Goal: Transaction & Acquisition: Download file/media

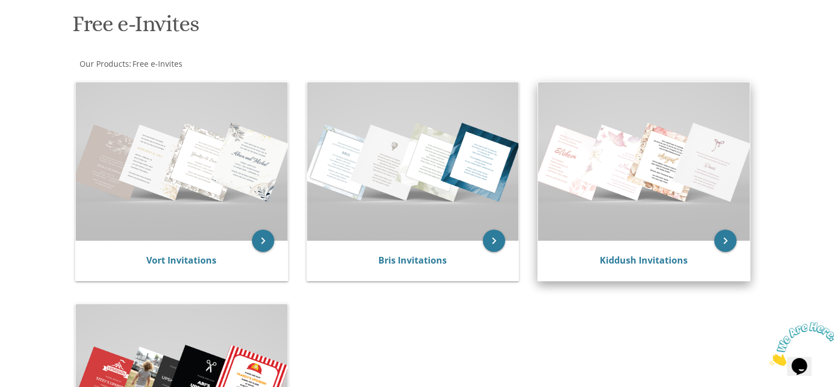
click at [594, 174] on img at bounding box center [644, 161] width 212 height 159
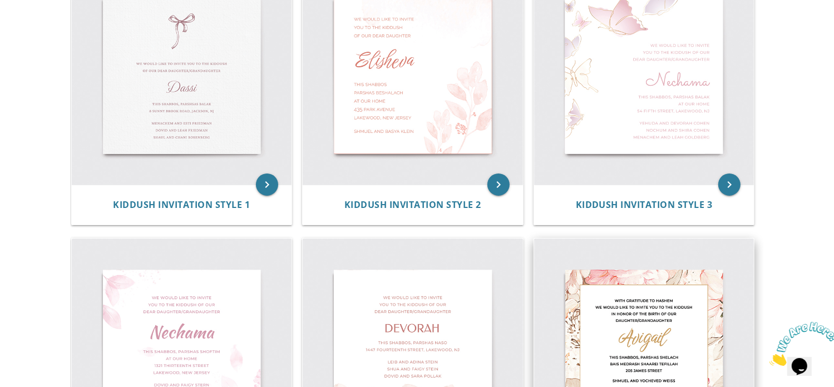
scroll to position [224, 0]
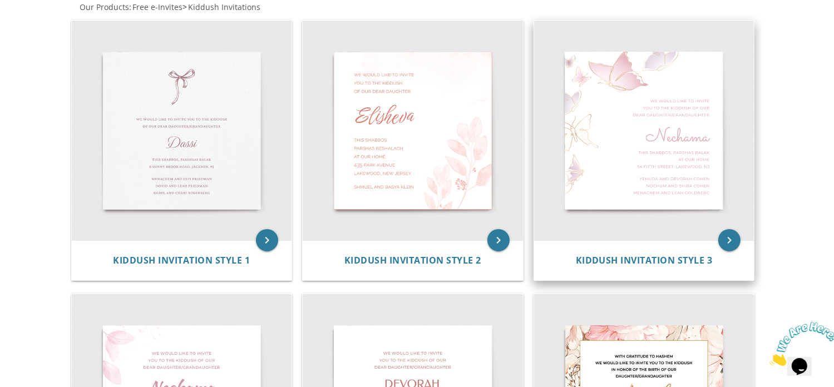
click at [625, 180] on img at bounding box center [644, 131] width 220 height 220
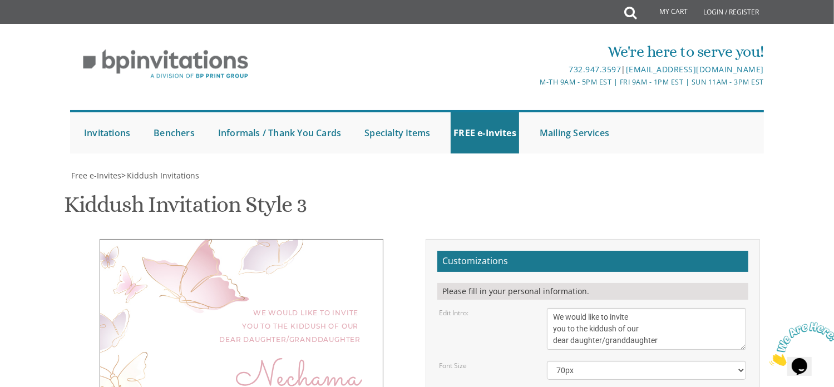
scroll to position [223, 0]
type textarea "N"
type textarea "Rachelli"
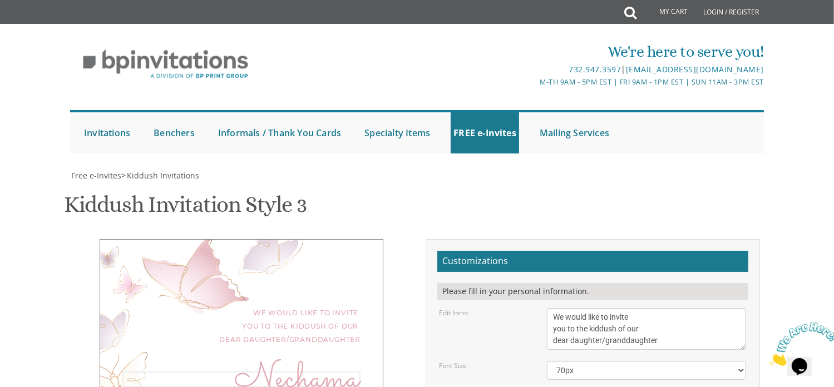
drag, startPoint x: 659, startPoint y: 177, endPoint x: 572, endPoint y: 174, distance: 87.4
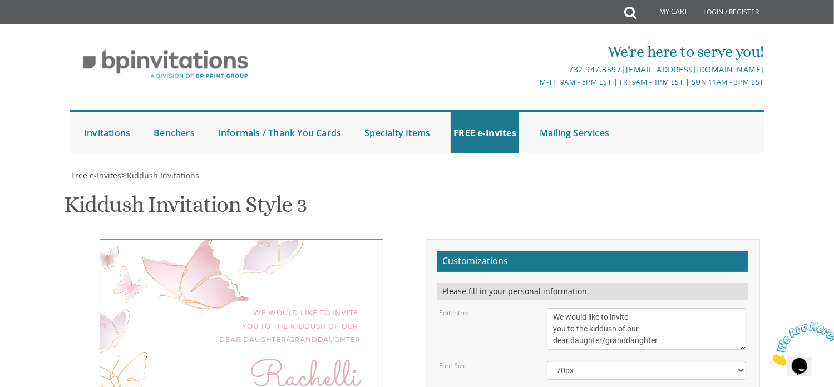
type textarea "This Shabbos, Parshas Ki [PERSON_NAME] at our home [STREET_ADDRESS]"
drag, startPoint x: 664, startPoint y: 164, endPoint x: 556, endPoint y: 157, distance: 108.1
drag, startPoint x: 636, startPoint y: 175, endPoint x: 554, endPoint y: 175, distance: 82.3
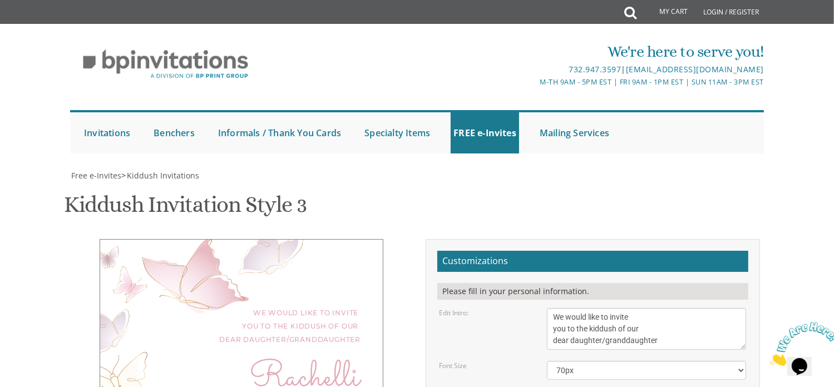
type textarea "[PERSON_NAME] and [PERSON_NAME] and [PERSON_NAME] [PERSON_NAME] and [PERSON_NAM…"
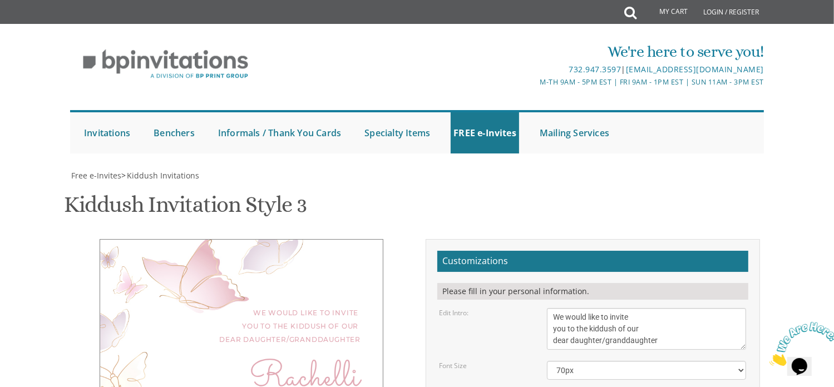
scroll to position [443, 0]
type input "[EMAIL_ADDRESS][DOMAIN_NAME]"
